Goal: Task Accomplishment & Management: Complete application form

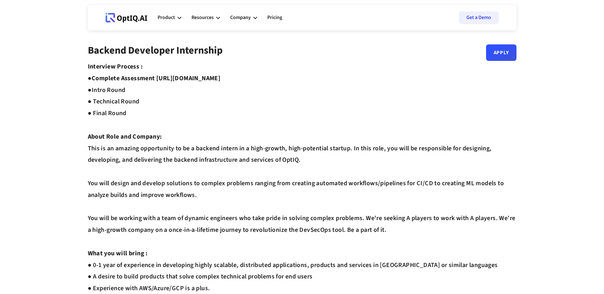
click at [493, 53] on link "Apply" at bounding box center [501, 52] width 30 height 16
click at [209, 78] on strong "Complete Assessment [URL][DOMAIN_NAME] ●" at bounding box center [154, 84] width 133 height 21
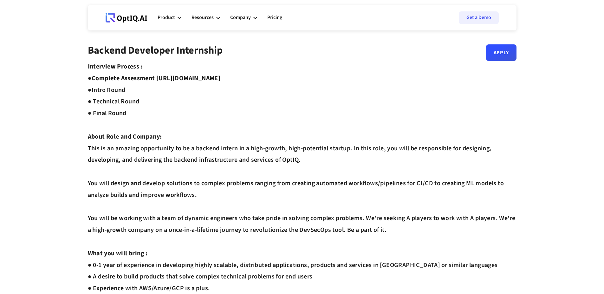
click at [272, 75] on div "Interview Process : ● Complete Assessment https://equip.co/assessments/GNUQn/ ●…" at bounding box center [302, 276] width 429 height 431
click at [272, 77] on div "Interview Process : ● Complete Assessment https://equip.co/assessments/GNUQn/ ●…" at bounding box center [302, 276] width 429 height 431
drag, startPoint x: 272, startPoint y: 77, endPoint x: 159, endPoint y: 81, distance: 113.6
click at [159, 81] on div "Interview Process : ● Complete Assessment https://equip.co/assessments/GNUQn/ ●…" at bounding box center [302, 276] width 429 height 431
copy strong "https://equip.co/assessments/GNUQn/"
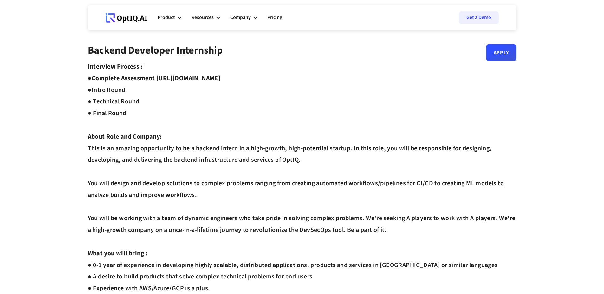
click at [129, 78] on strong "Complete Assessment [URL][DOMAIN_NAME] ●" at bounding box center [154, 84] width 133 height 21
click at [199, 77] on strong "Complete Assessment [URL][DOMAIN_NAME] ●" at bounding box center [154, 84] width 133 height 21
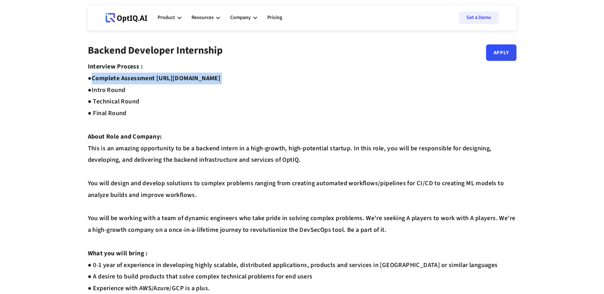
click at [199, 77] on strong "Complete Assessment [URL][DOMAIN_NAME] ●" at bounding box center [154, 84] width 133 height 21
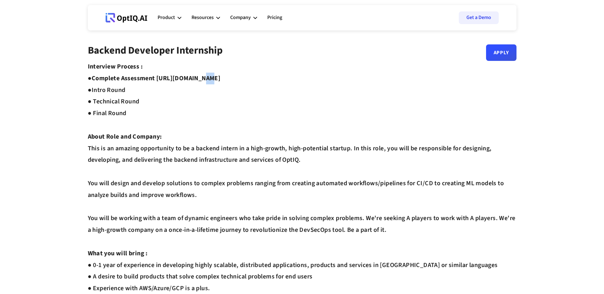
click at [199, 77] on strong "Complete Assessment [URL][DOMAIN_NAME] ●" at bounding box center [154, 84] width 133 height 21
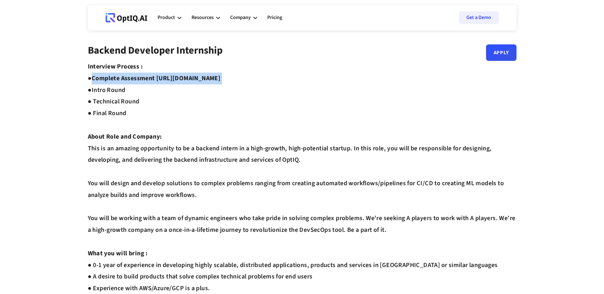
click at [199, 77] on strong "Complete Assessment [URL][DOMAIN_NAME] ●" at bounding box center [154, 84] width 133 height 21
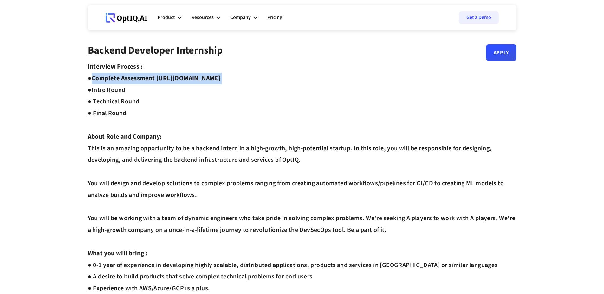
click at [199, 77] on strong "Complete Assessment [URL][DOMAIN_NAME] ●" at bounding box center [154, 84] width 133 height 21
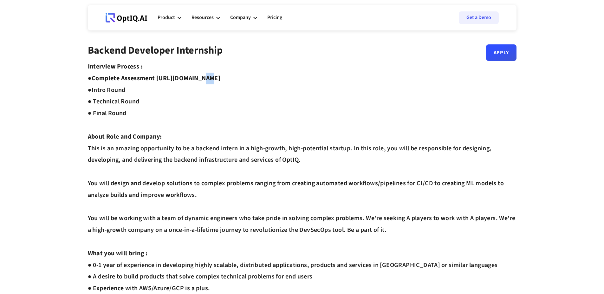
click at [199, 77] on strong "Complete Assessment [URL][DOMAIN_NAME] ●" at bounding box center [154, 84] width 133 height 21
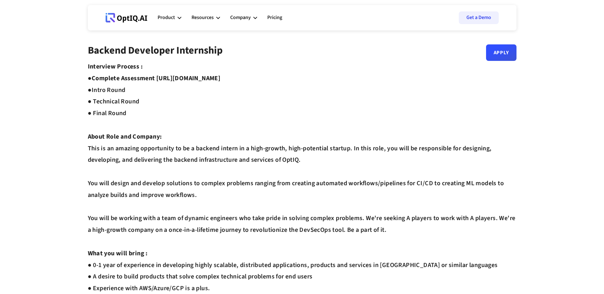
click at [221, 81] on strong "Complete Assessment [URL][DOMAIN_NAME] ●" at bounding box center [154, 84] width 133 height 21
click at [272, 81] on div "Interview Process : ● Complete Assessment https://equip.co/assessments/GNUQn/ ●…" at bounding box center [302, 276] width 429 height 431
drag, startPoint x: 272, startPoint y: 81, endPoint x: 157, endPoint y: 75, distance: 115.2
click at [157, 75] on div "Interview Process : ● Complete Assessment https://equip.co/assessments/GNUQn/ ●…" at bounding box center [302, 276] width 429 height 431
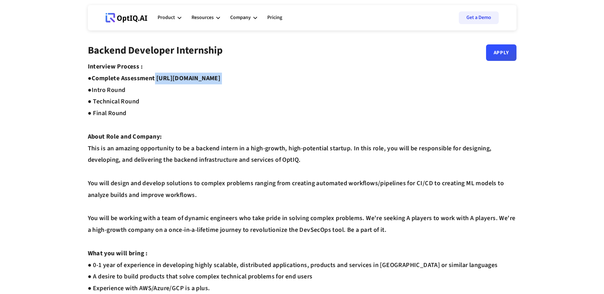
copy strong "https://equip.co/assessments/GNUQn/"
